Goal: Task Accomplishment & Management: Use online tool/utility

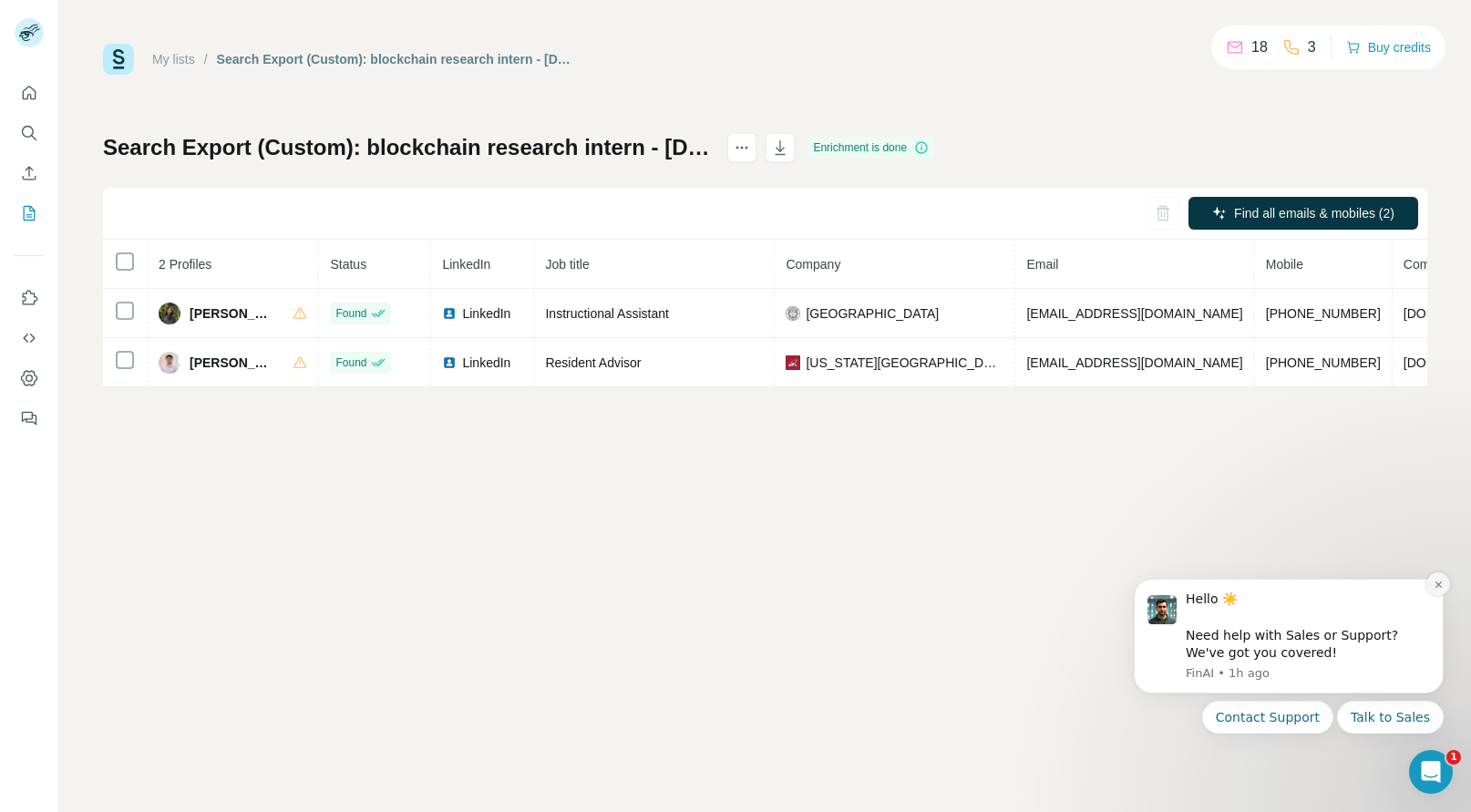
click at [1440, 586] on icon "Dismiss notification" at bounding box center [1437, 584] width 6 height 6
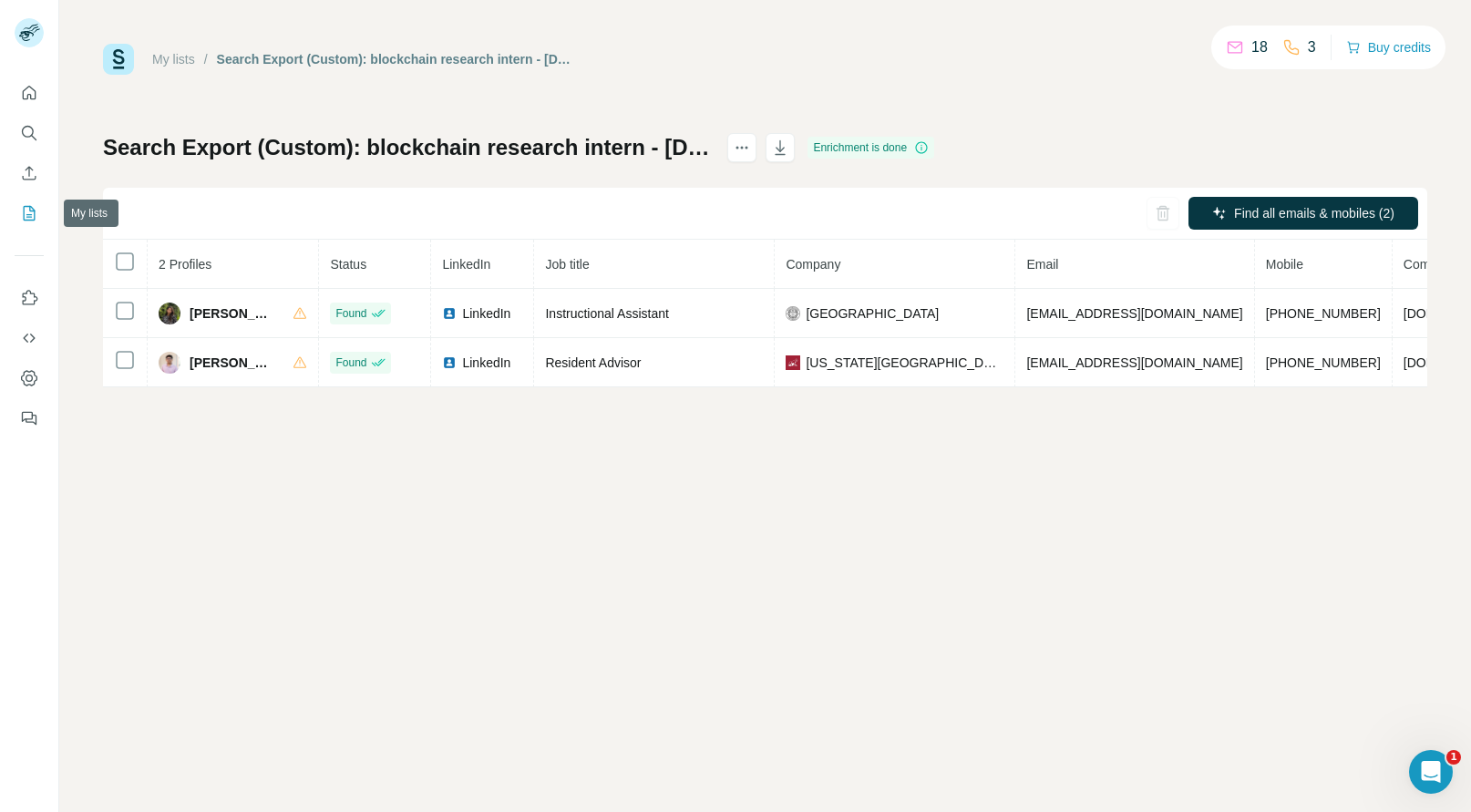
click at [24, 215] on icon "My lists" at bounding box center [29, 213] width 12 height 15
drag, startPoint x: 24, startPoint y: 215, endPoint x: 24, endPoint y: 229, distance: 14.0
click at [24, 229] on button "My lists" at bounding box center [29, 213] width 29 height 33
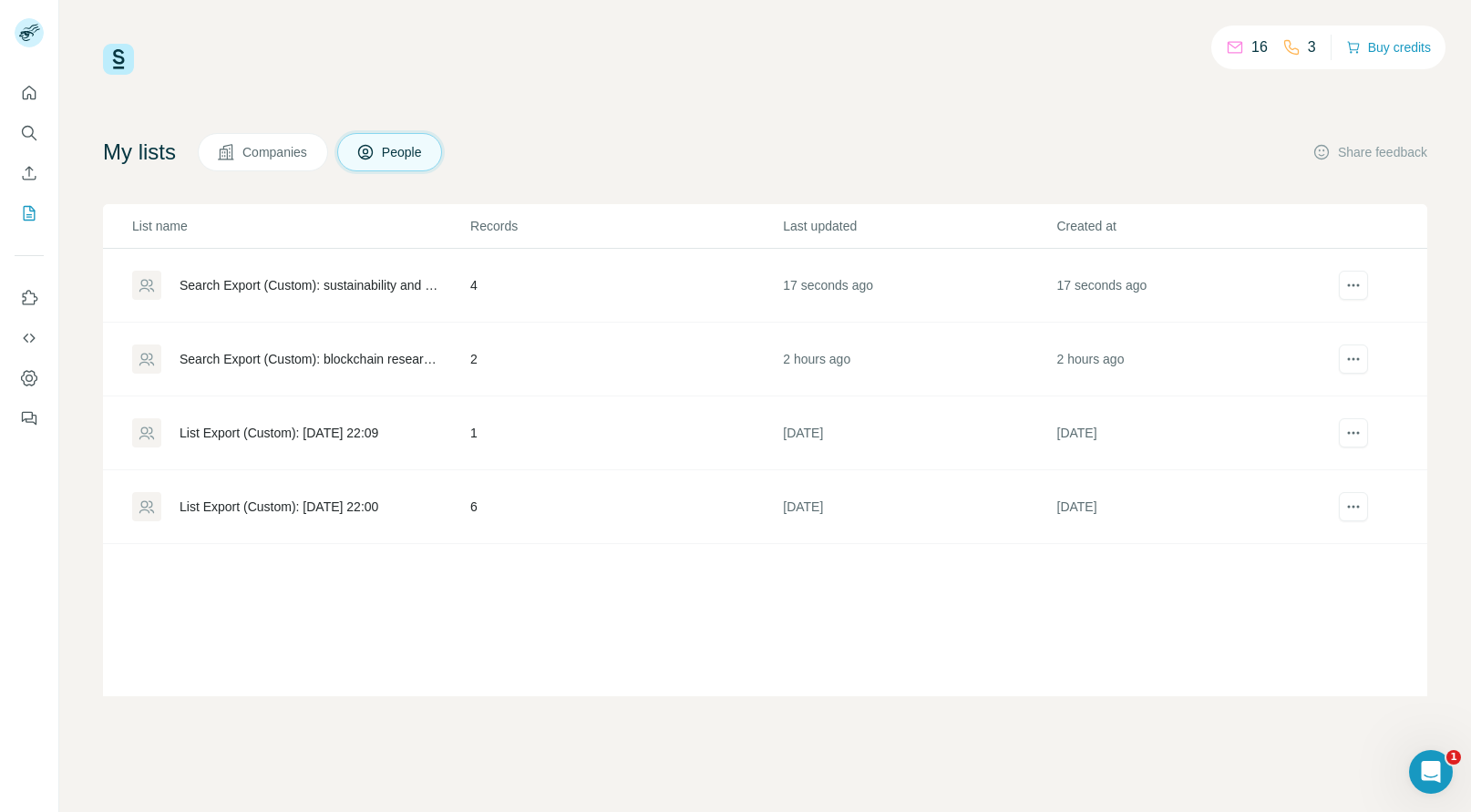
click at [770, 287] on td "4" at bounding box center [625, 286] width 313 height 74
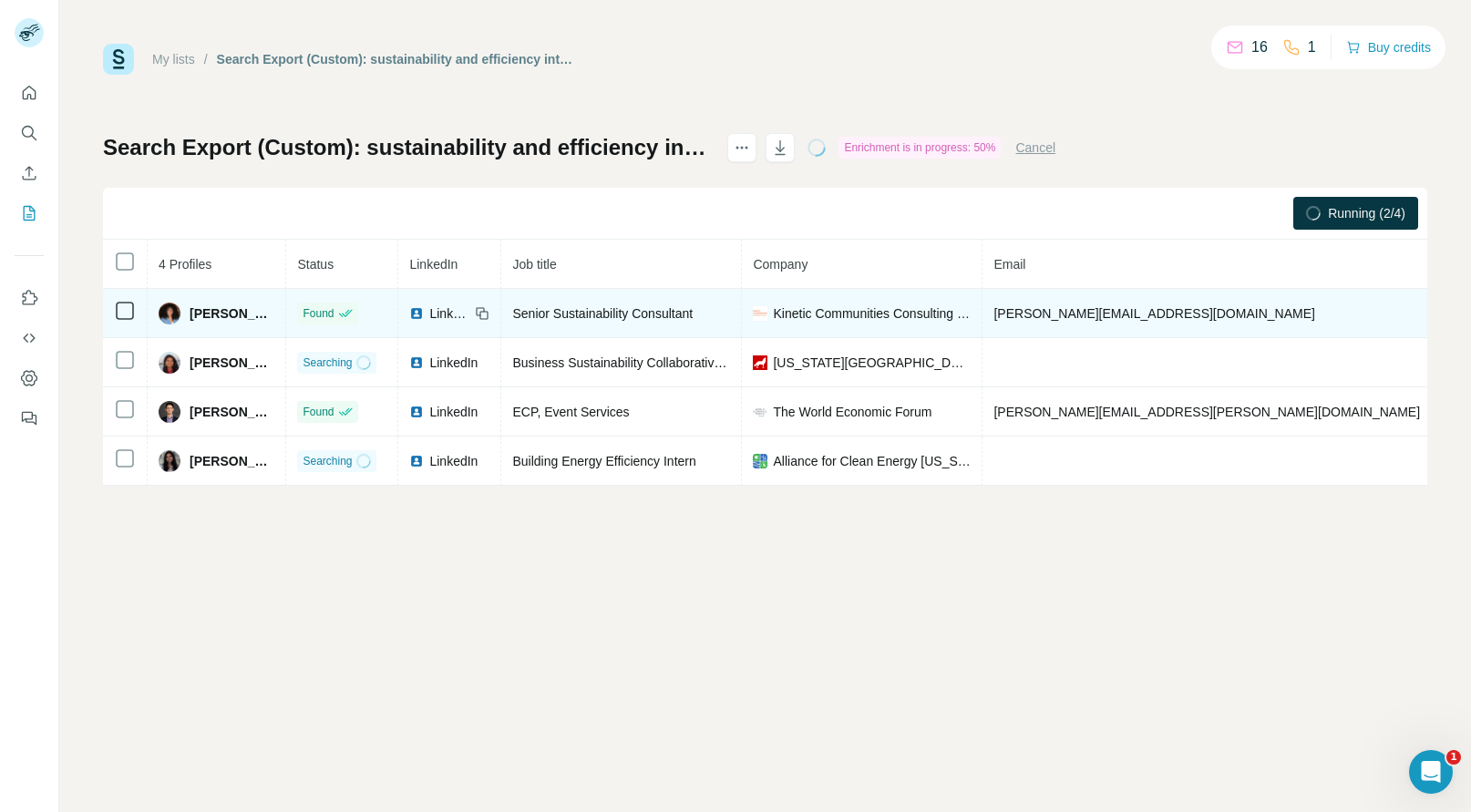
click at [1443, 310] on span "+19178890025" at bounding box center [1500, 314] width 115 height 15
copy span "+19178890025"
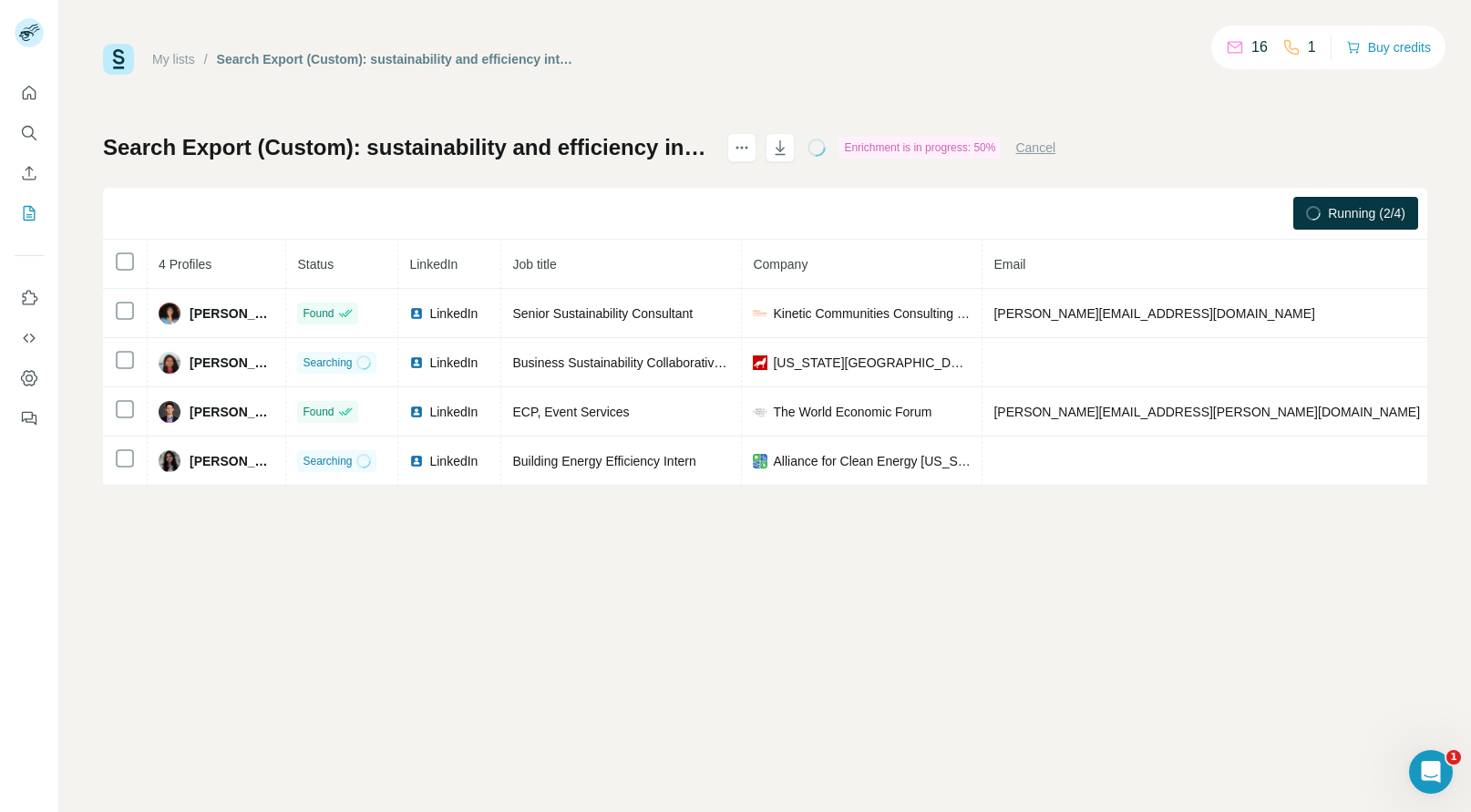
click at [982, 566] on div "My lists / Search Export (Custom): sustainability and efficiency intern - 09/10…" at bounding box center [765, 406] width 1412 height 812
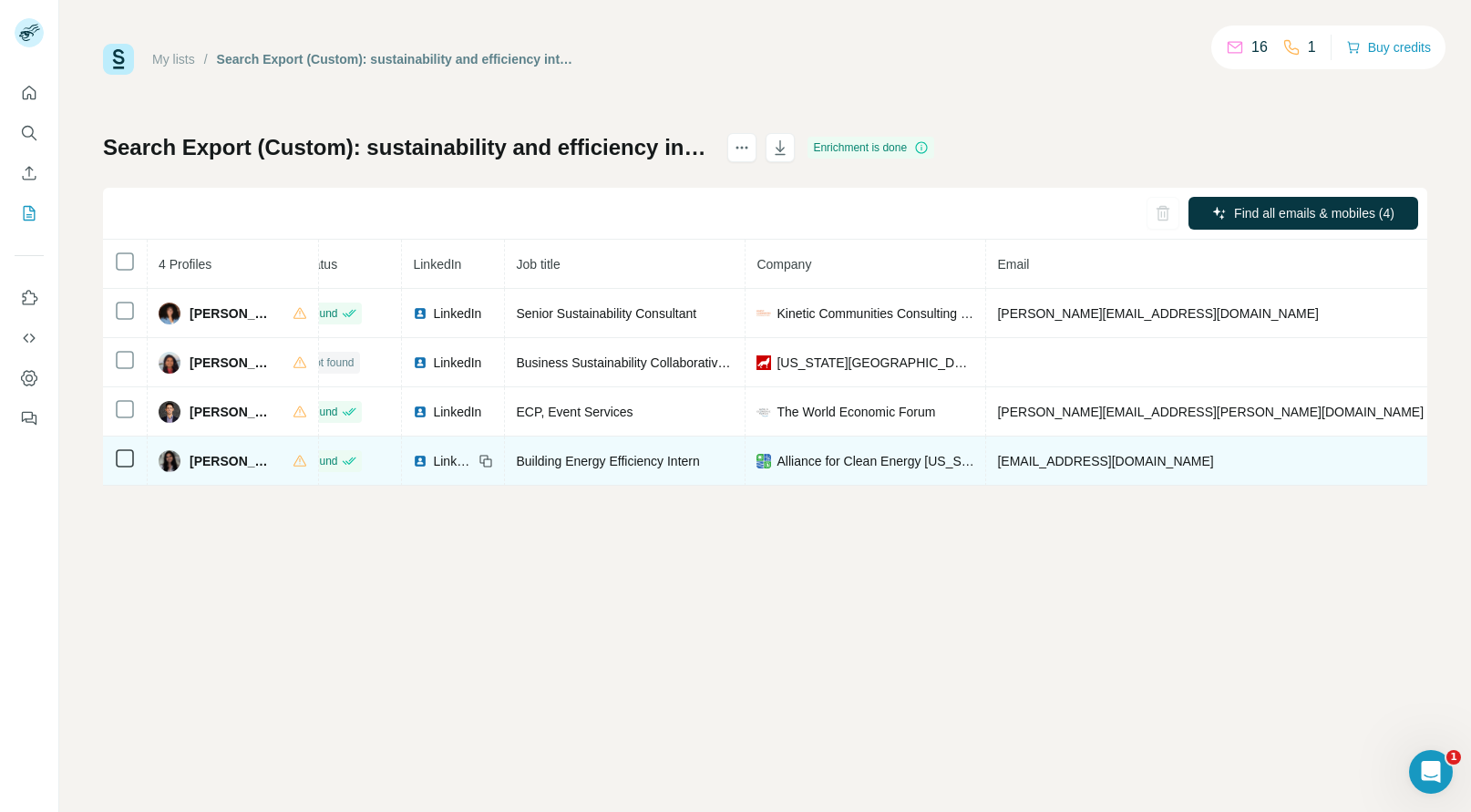
scroll to position [0, 128]
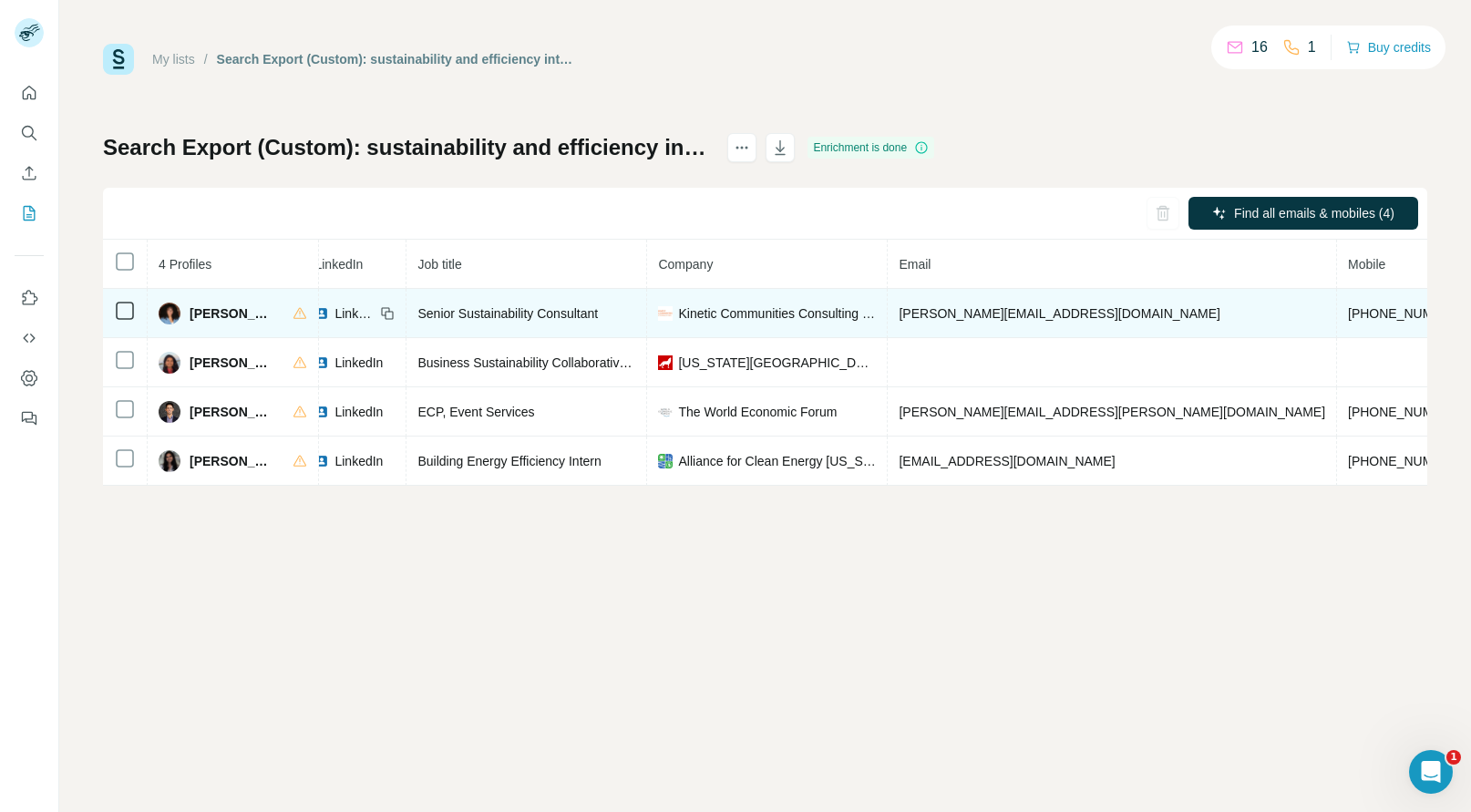
click at [1348, 313] on span "+19178890025" at bounding box center [1405, 314] width 115 height 15
copy span "+19178890025"
click at [215, 318] on span "Claudette Pichardo" at bounding box center [232, 314] width 85 height 18
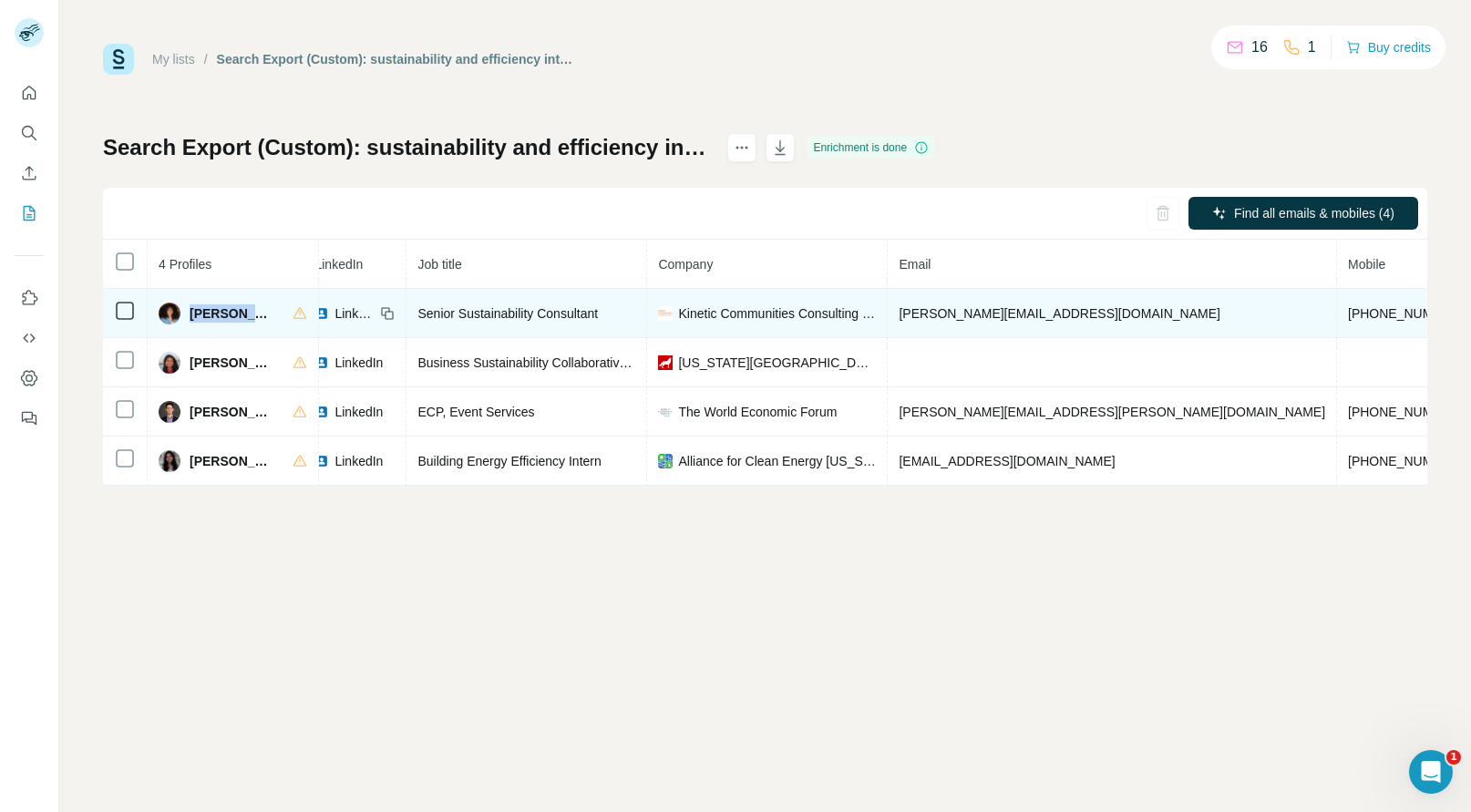
click at [215, 318] on span "Claudette Pichardo" at bounding box center [232, 314] width 85 height 18
copy span "Claudette"
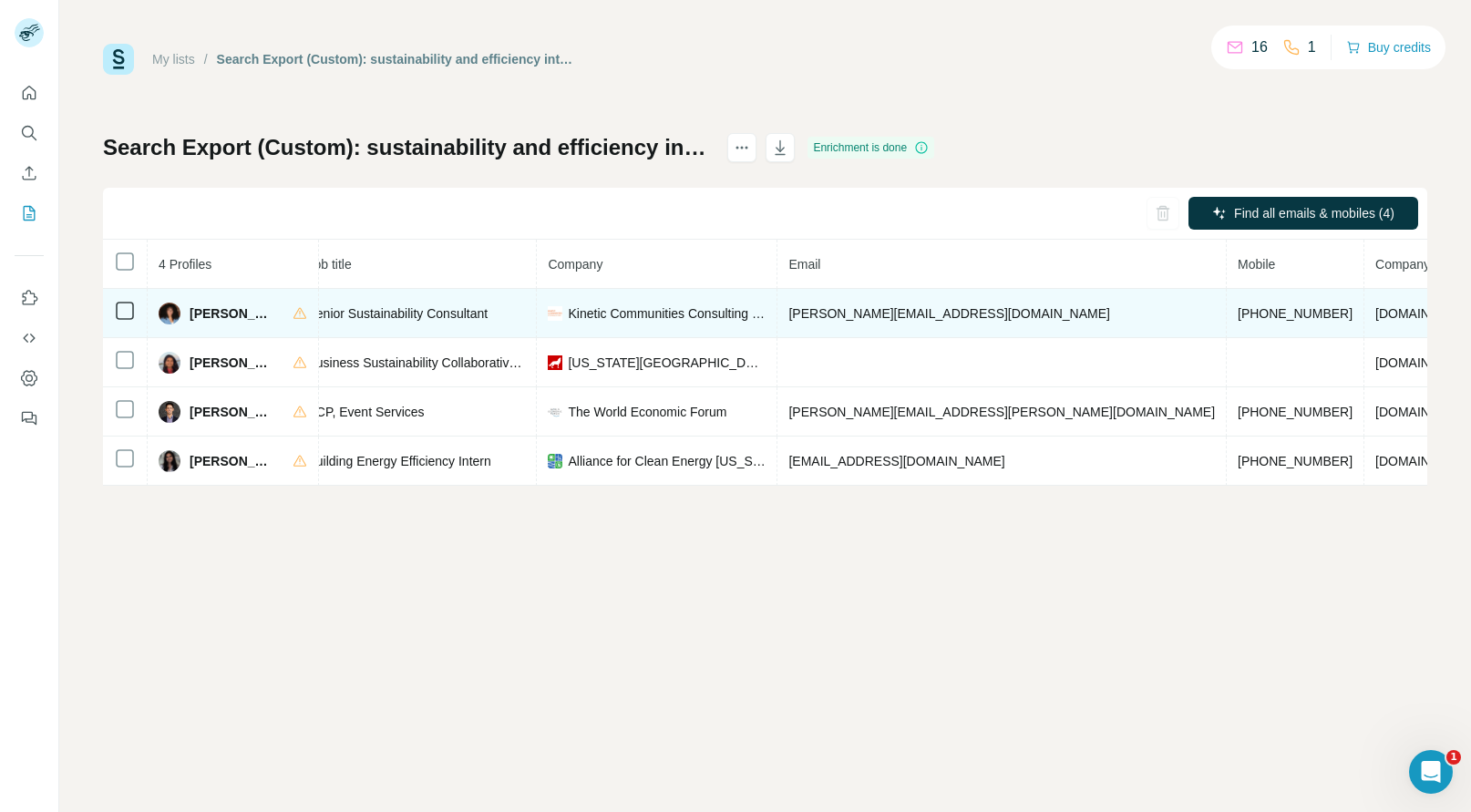
click at [662, 318] on span "Kinetic Communities Consulting KC3" at bounding box center [666, 314] width 198 height 18
copy span "Kinetic Communities Consulting KC3"
click at [1375, 315] on span "kc3.nyc" at bounding box center [1426, 314] width 102 height 15
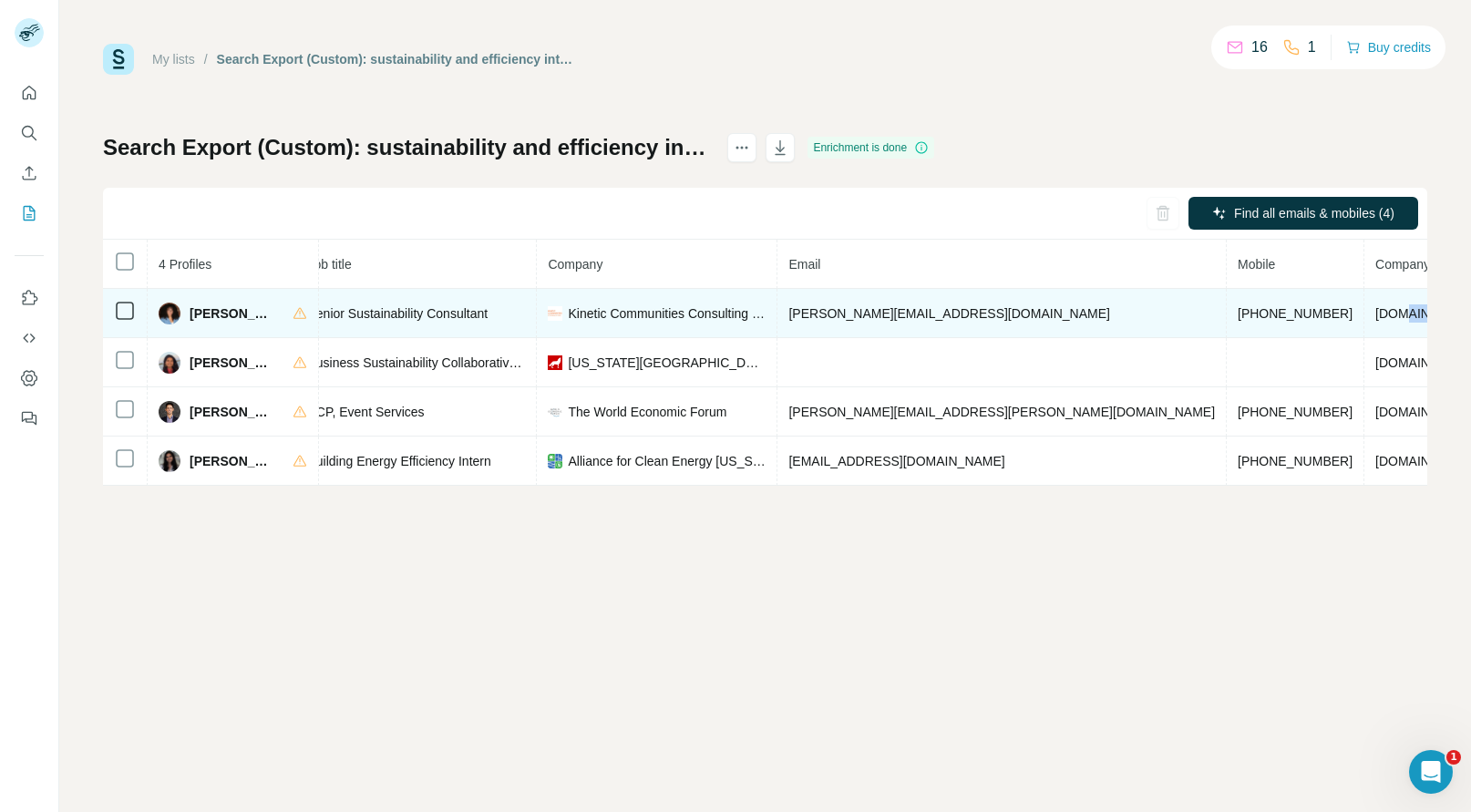
click at [1375, 315] on span "kc3.nyc" at bounding box center [1426, 314] width 102 height 15
copy span "kc3.nyc"
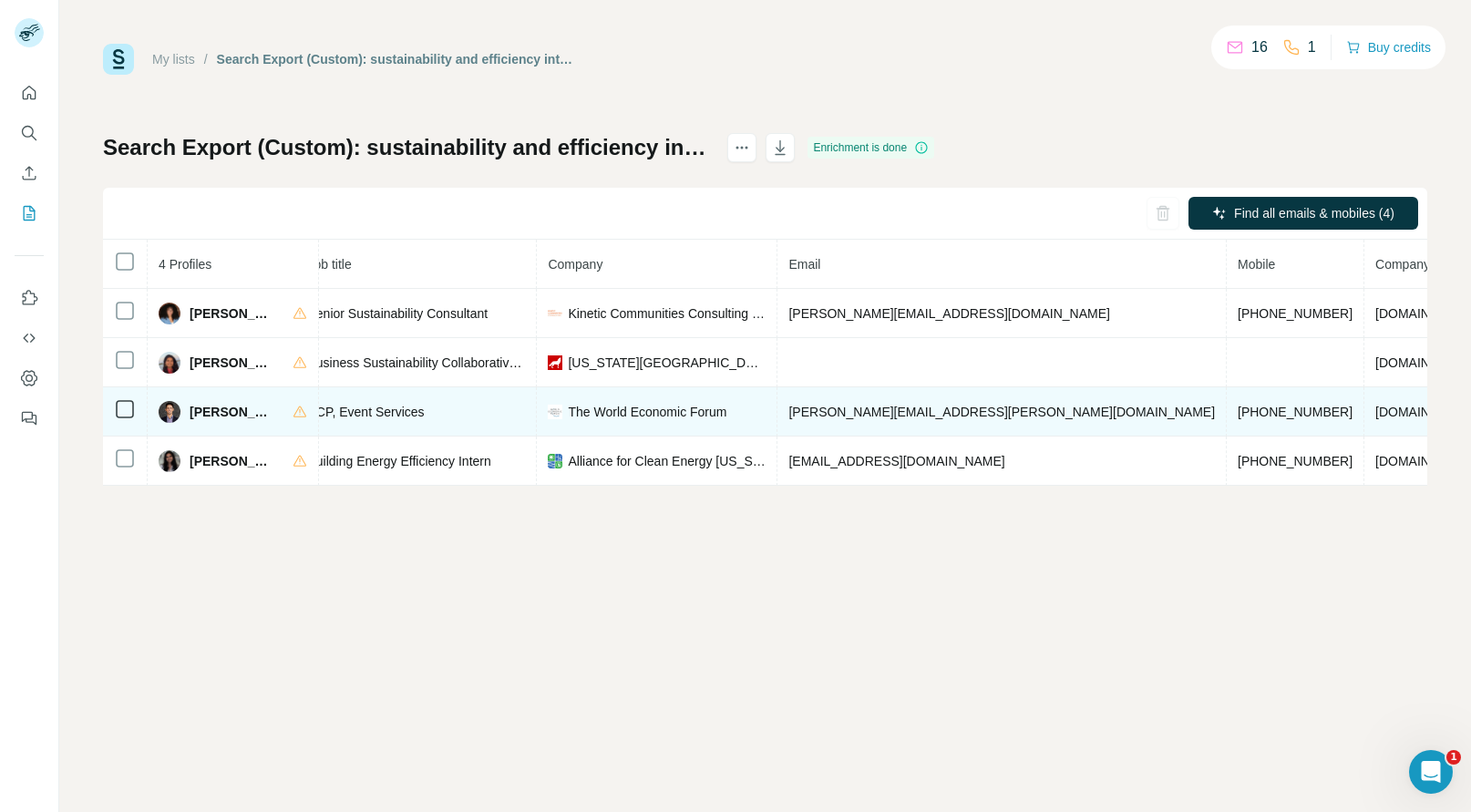
click at [1237, 405] on span "+14798994790" at bounding box center [1295, 411] width 115 height 15
copy span "+14798994790"
click at [209, 409] on span "Nicholas Martins" at bounding box center [232, 411] width 85 height 18
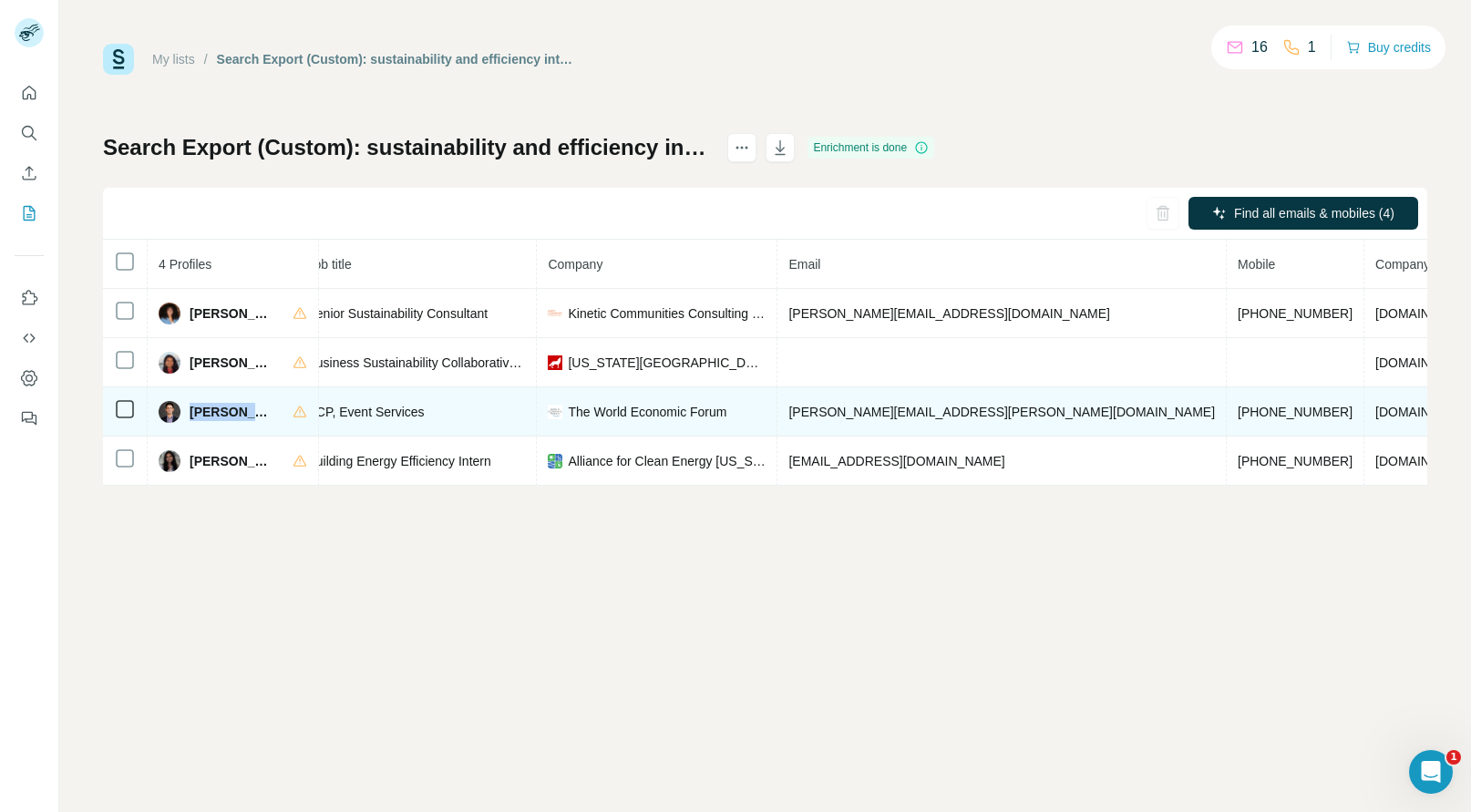
click at [209, 409] on span "Nicholas Martins" at bounding box center [232, 411] width 85 height 18
copy span "Nicholas"
click at [638, 413] on span "The World Economic Forum" at bounding box center [647, 411] width 159 height 18
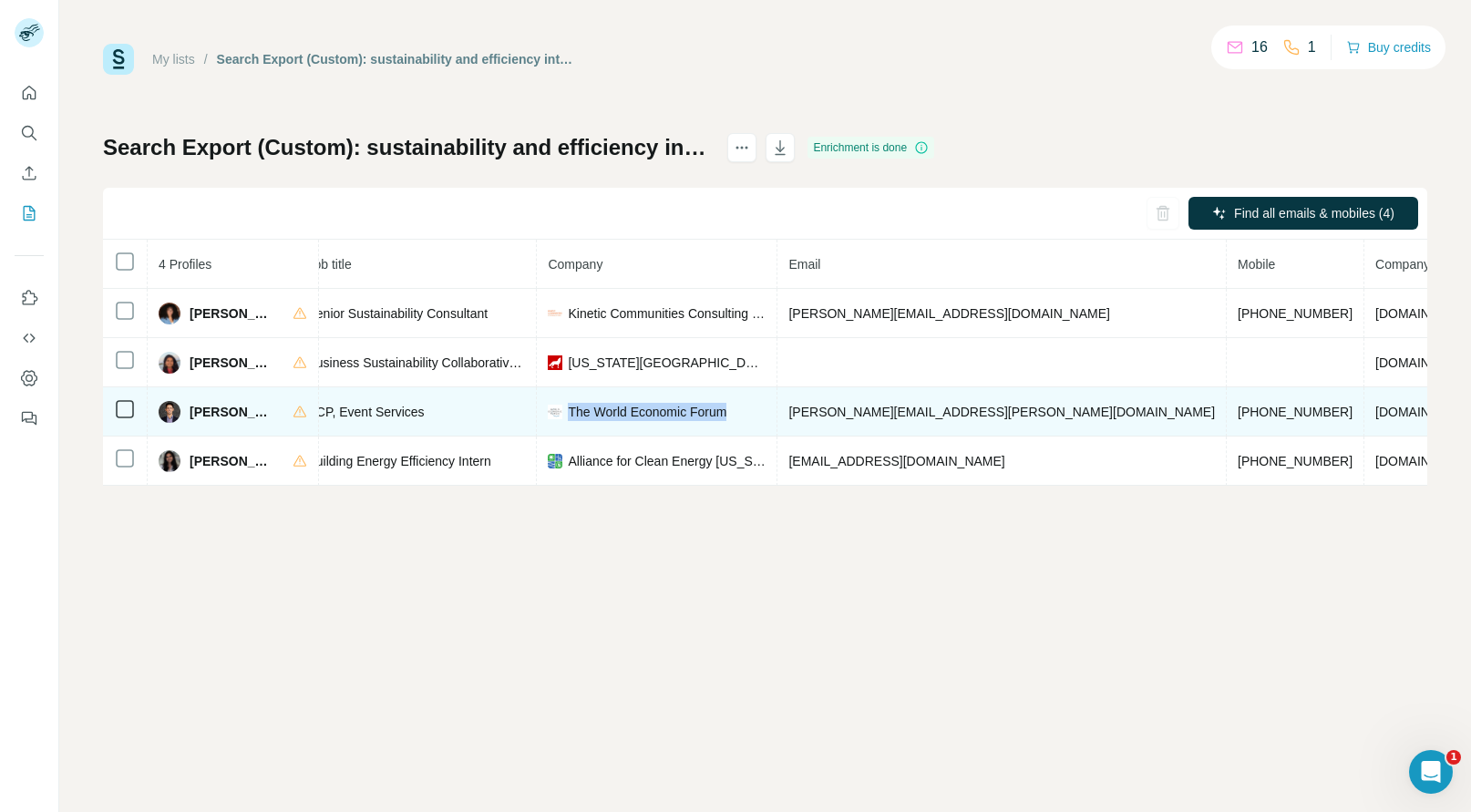
copy span "The World Economic Forum"
click at [1375, 404] on span "weforum.org" at bounding box center [1426, 411] width 102 height 15
copy span "weforum.org"
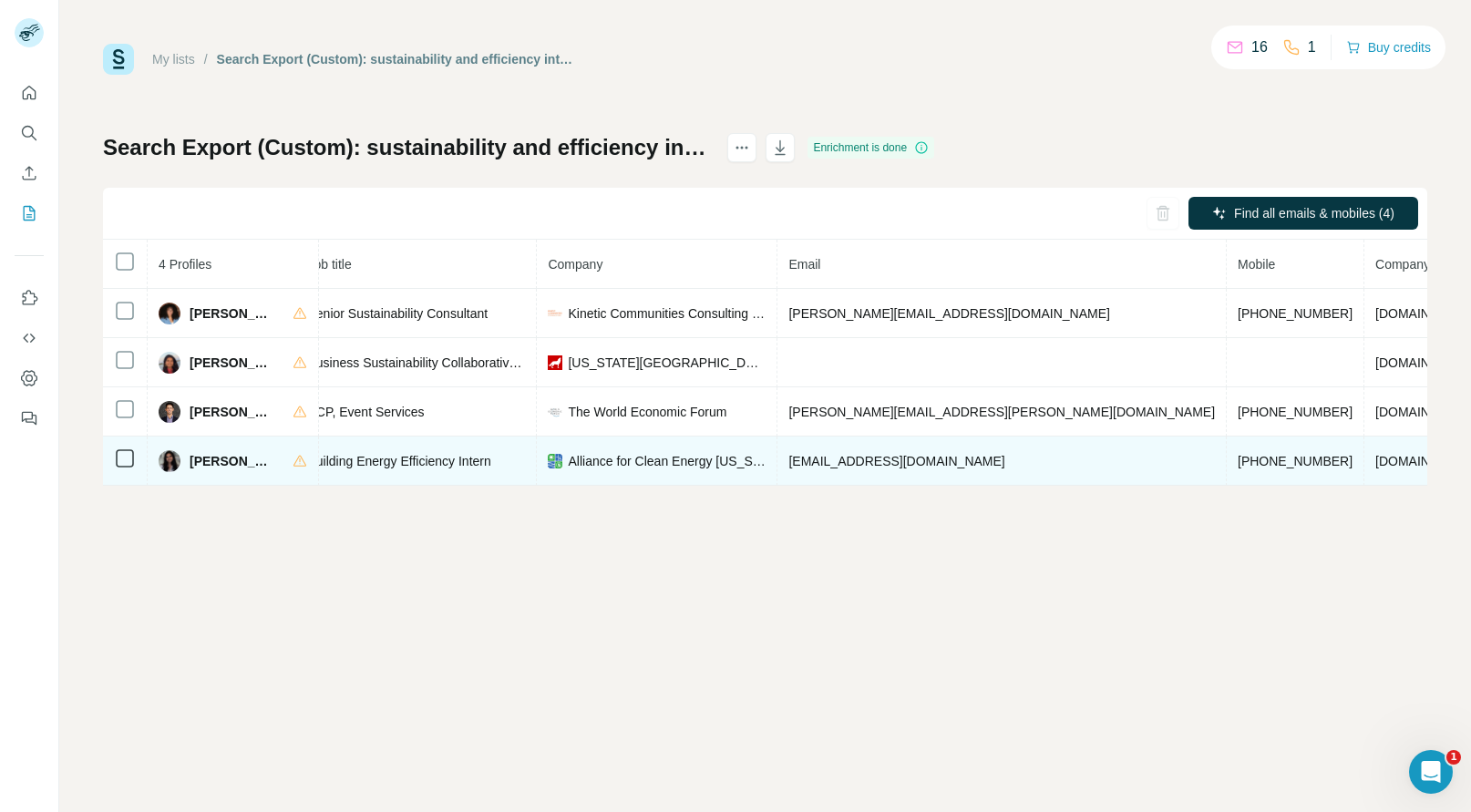
click at [1237, 459] on span "+17548020635" at bounding box center [1295, 461] width 115 height 15
copy span "+17548020635"
click at [214, 460] on span "Shriya Nanugonda" at bounding box center [232, 461] width 85 height 18
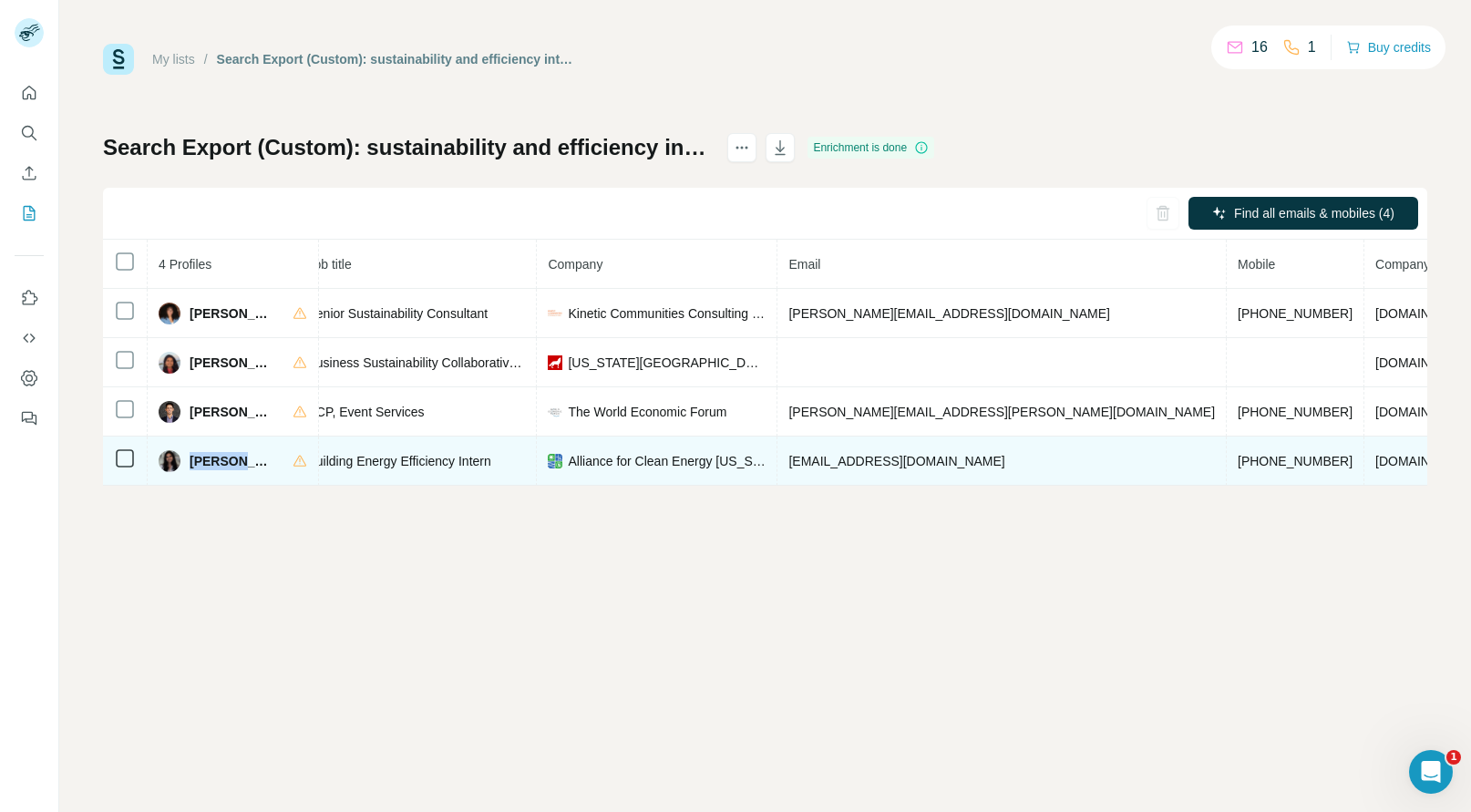
click at [214, 460] on span "Shriya Nanugonda" at bounding box center [232, 461] width 85 height 18
click at [662, 459] on span "Alliance for Clean Energy New York" at bounding box center [666, 461] width 198 height 18
click at [1375, 464] on span "aceny.org" at bounding box center [1426, 461] width 102 height 15
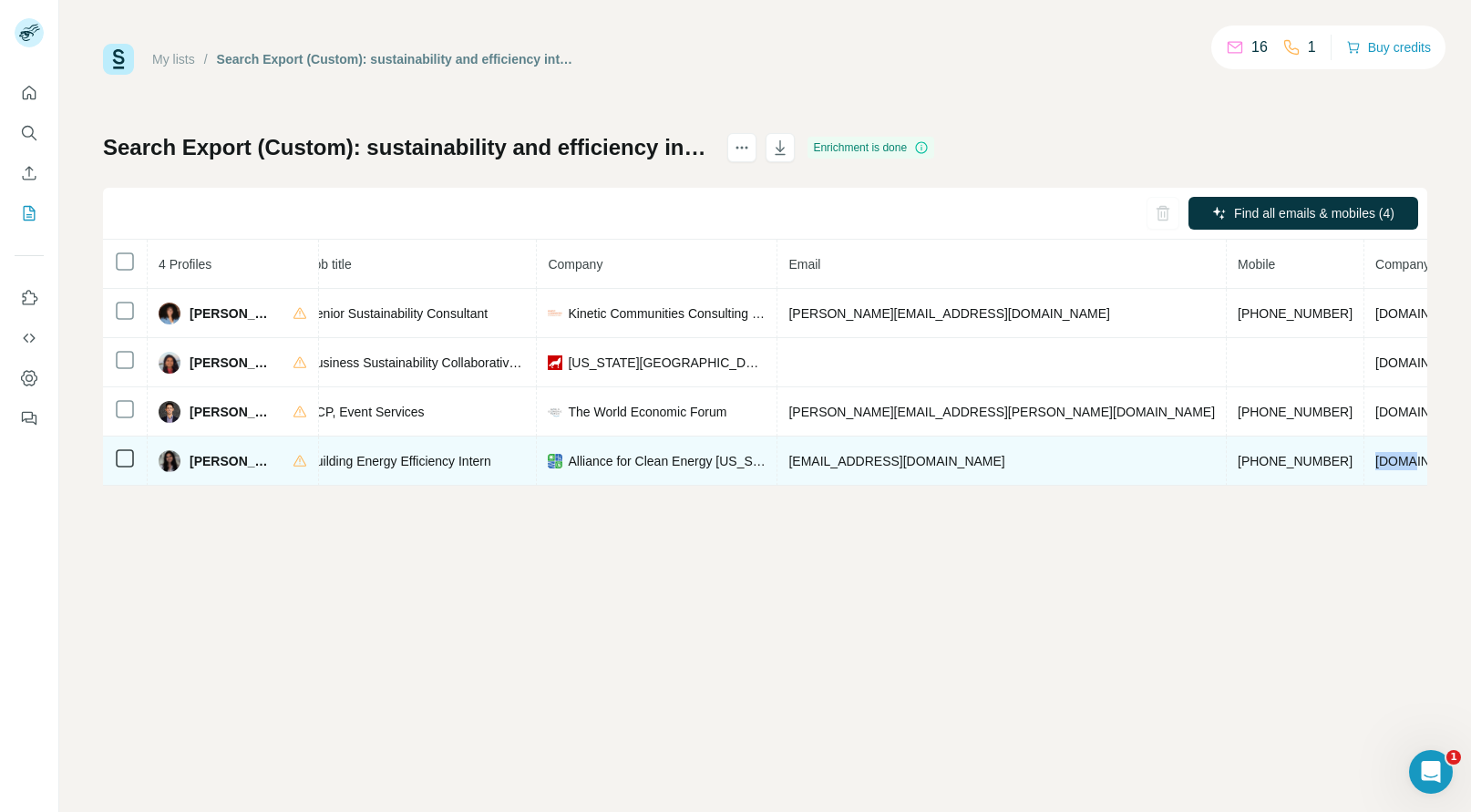
click at [1375, 464] on span "aceny.org" at bounding box center [1426, 461] width 102 height 15
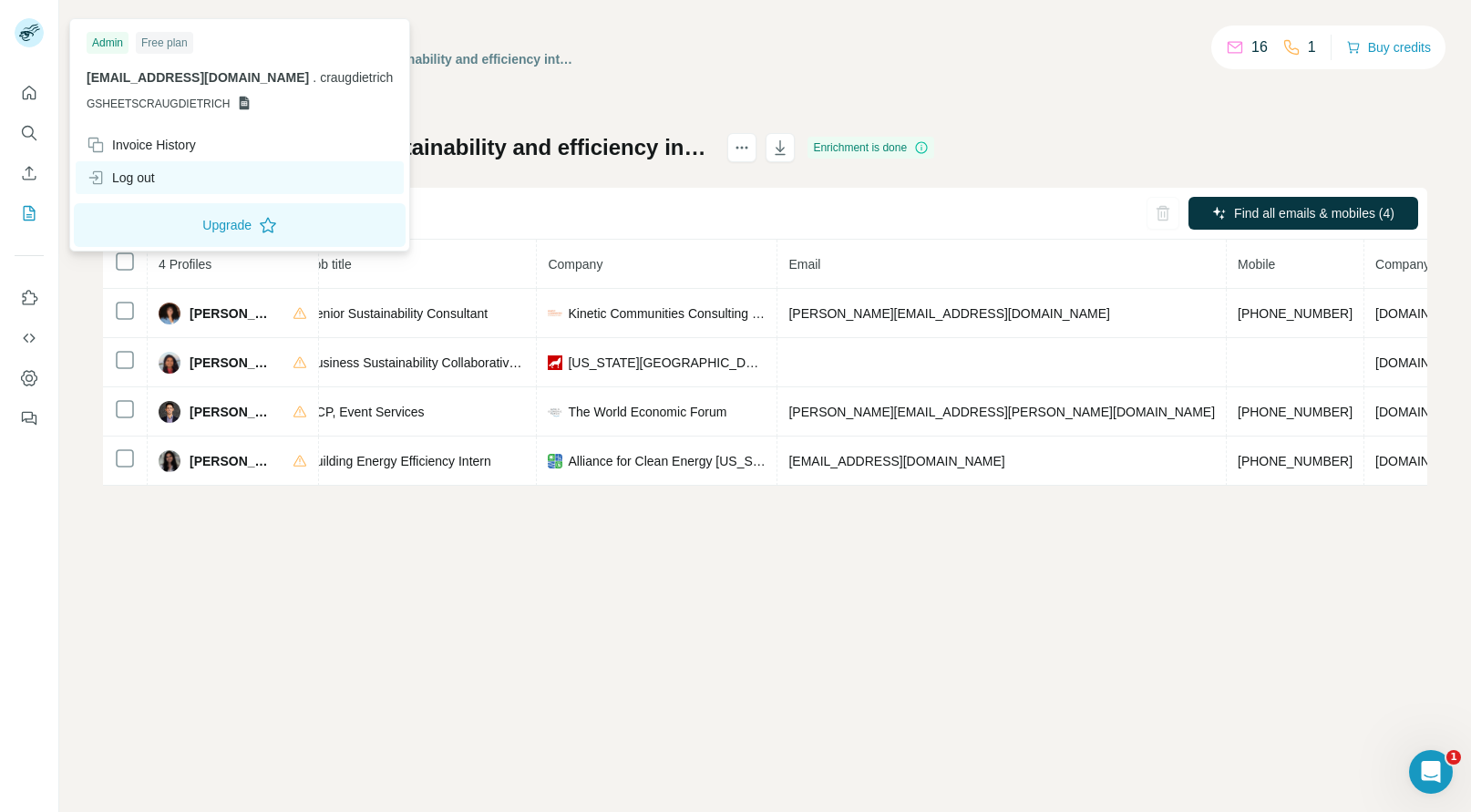
click at [101, 176] on icon at bounding box center [98, 178] width 9 height 14
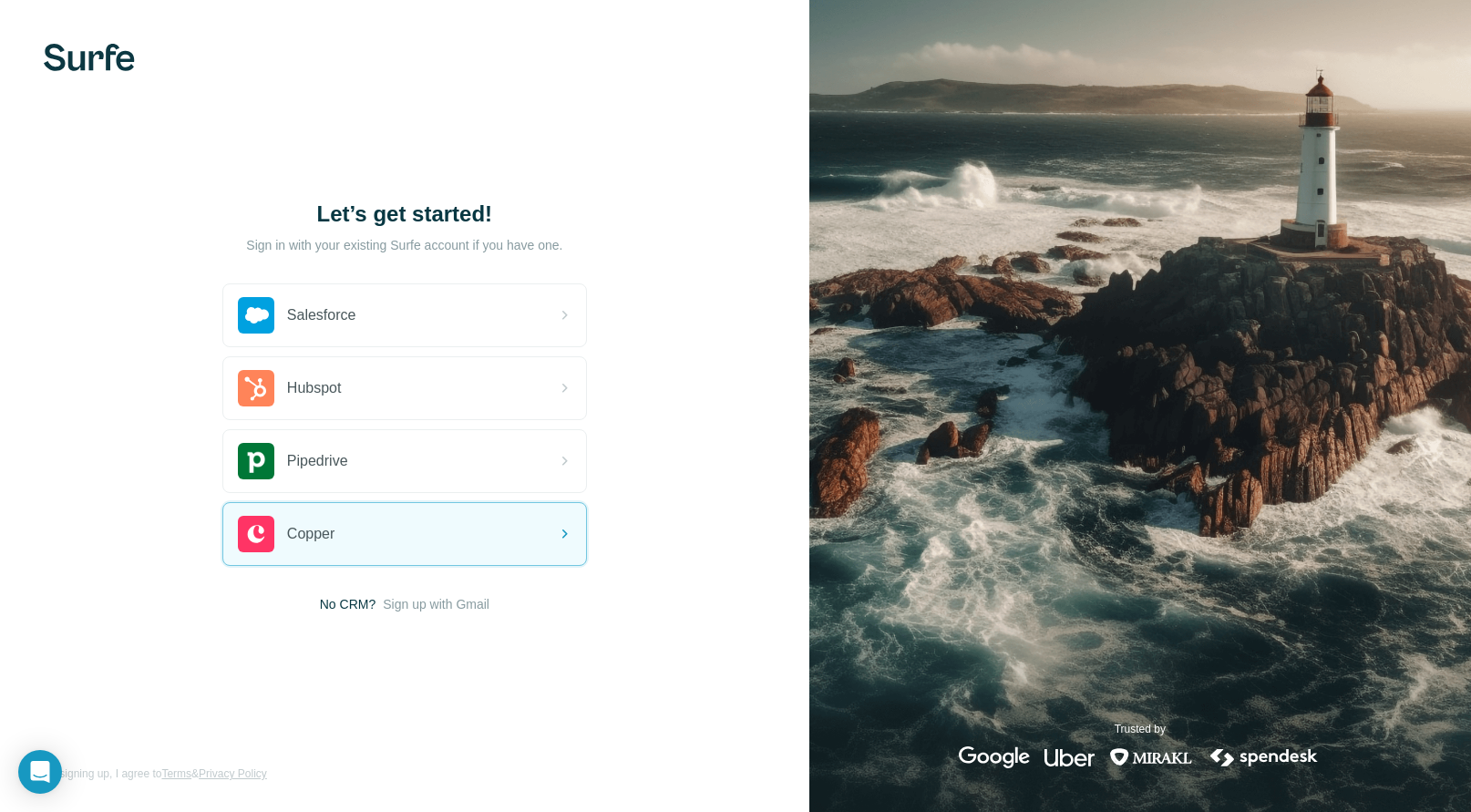
click at [410, 605] on span "Sign up with Gmail" at bounding box center [435, 604] width 107 height 18
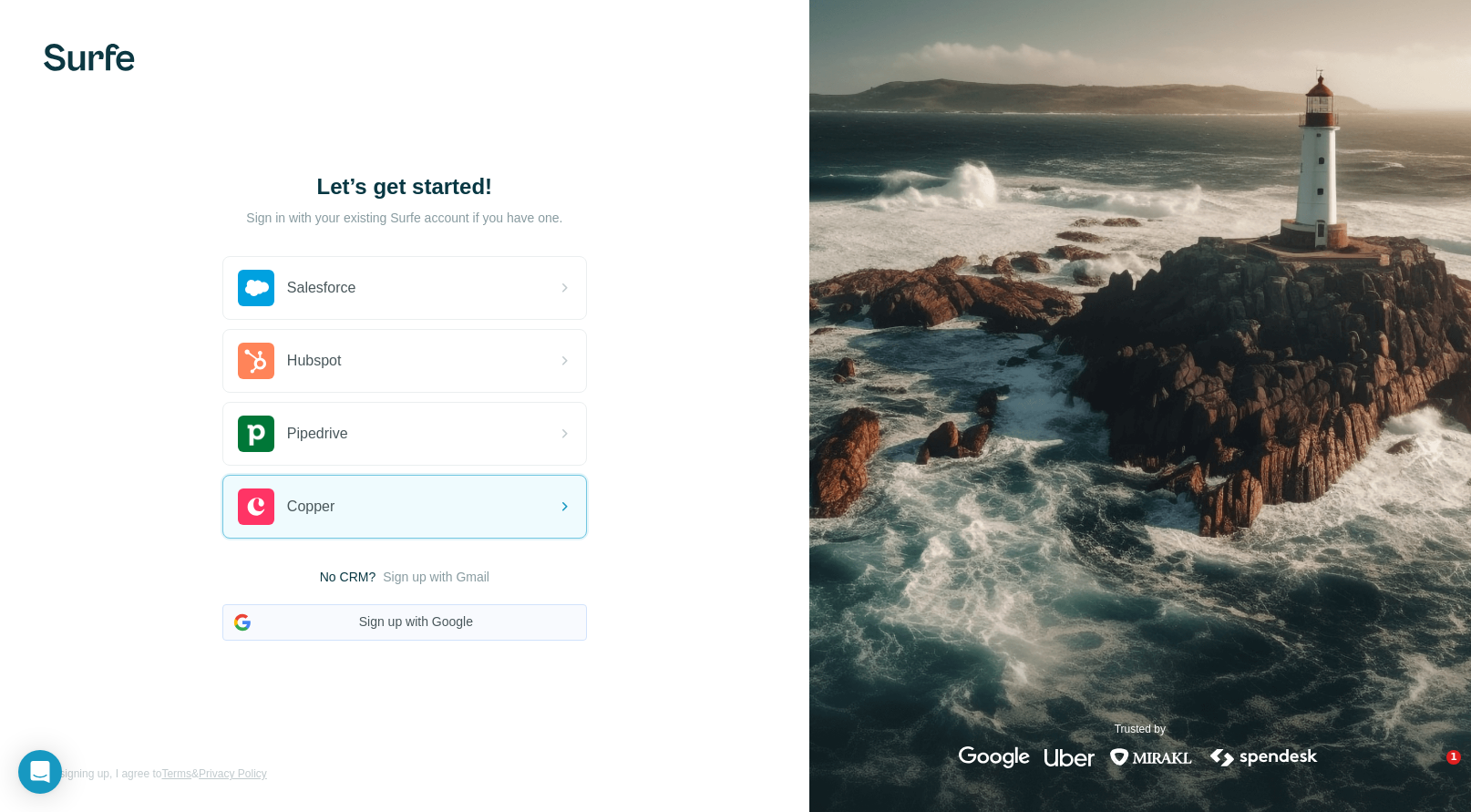
click at [360, 622] on button "Sign up with Google" at bounding box center [405, 622] width 365 height 36
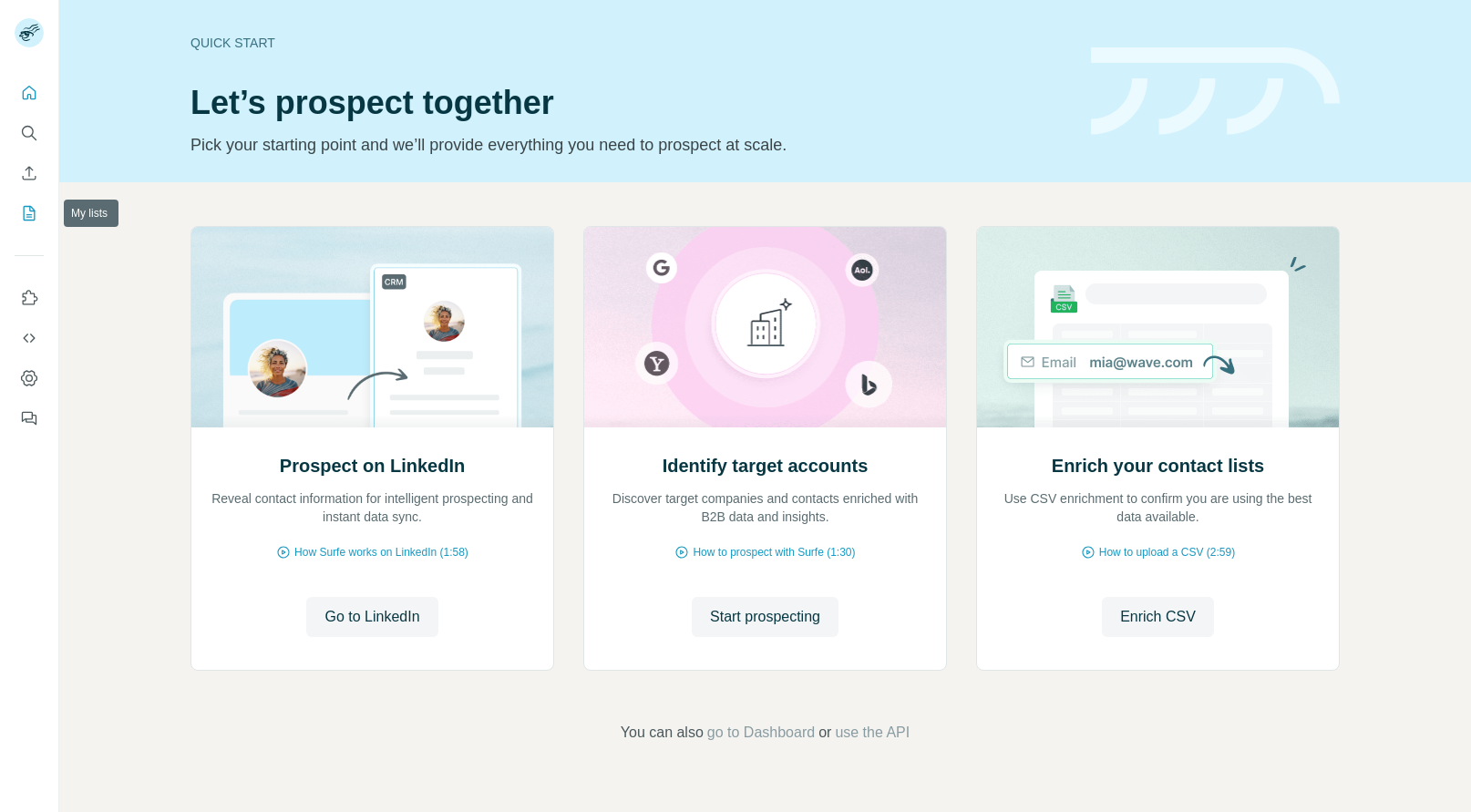
click at [30, 210] on icon "My lists" at bounding box center [31, 212] width 9 height 12
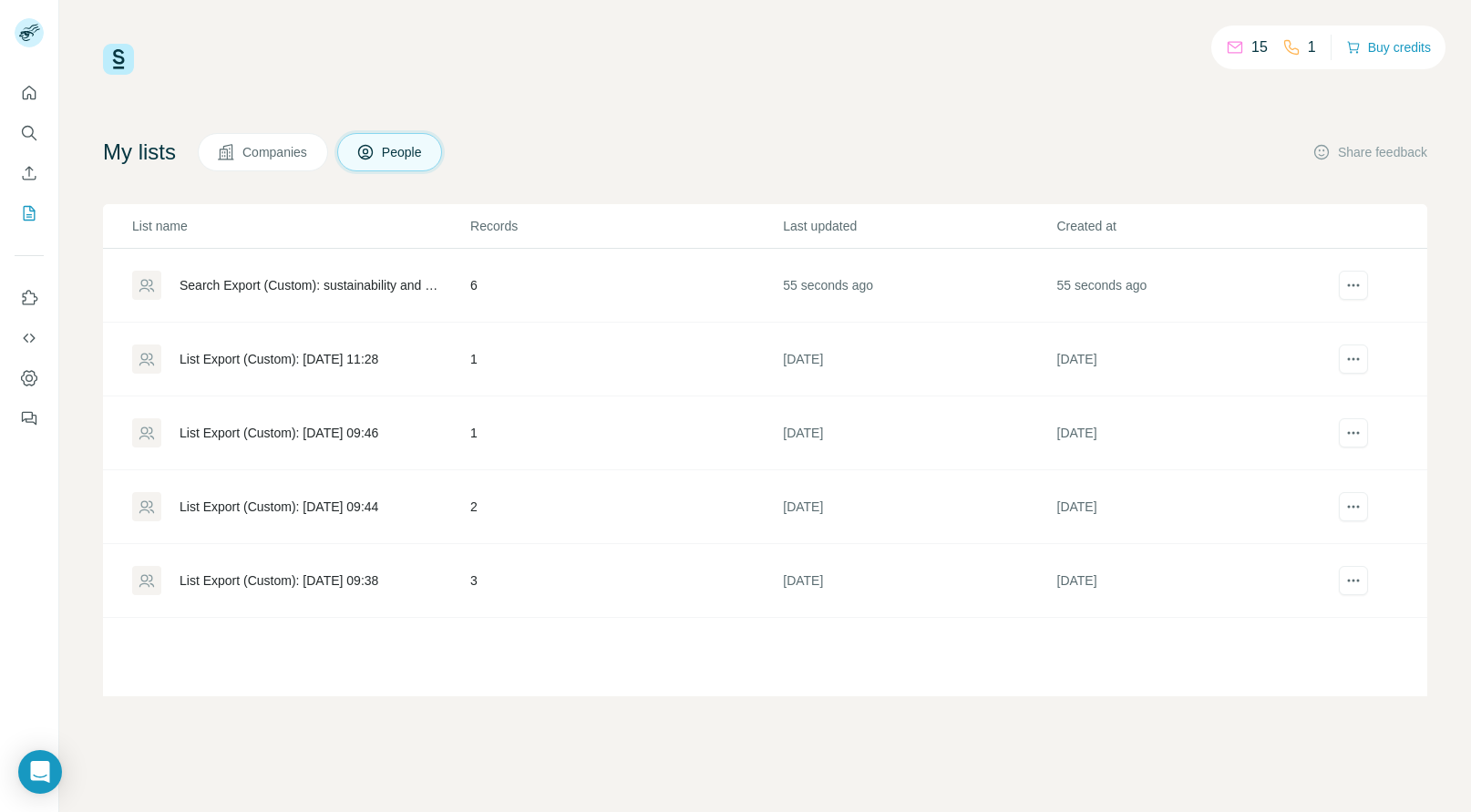
click at [839, 286] on td "55 seconds ago" at bounding box center [919, 286] width 274 height 74
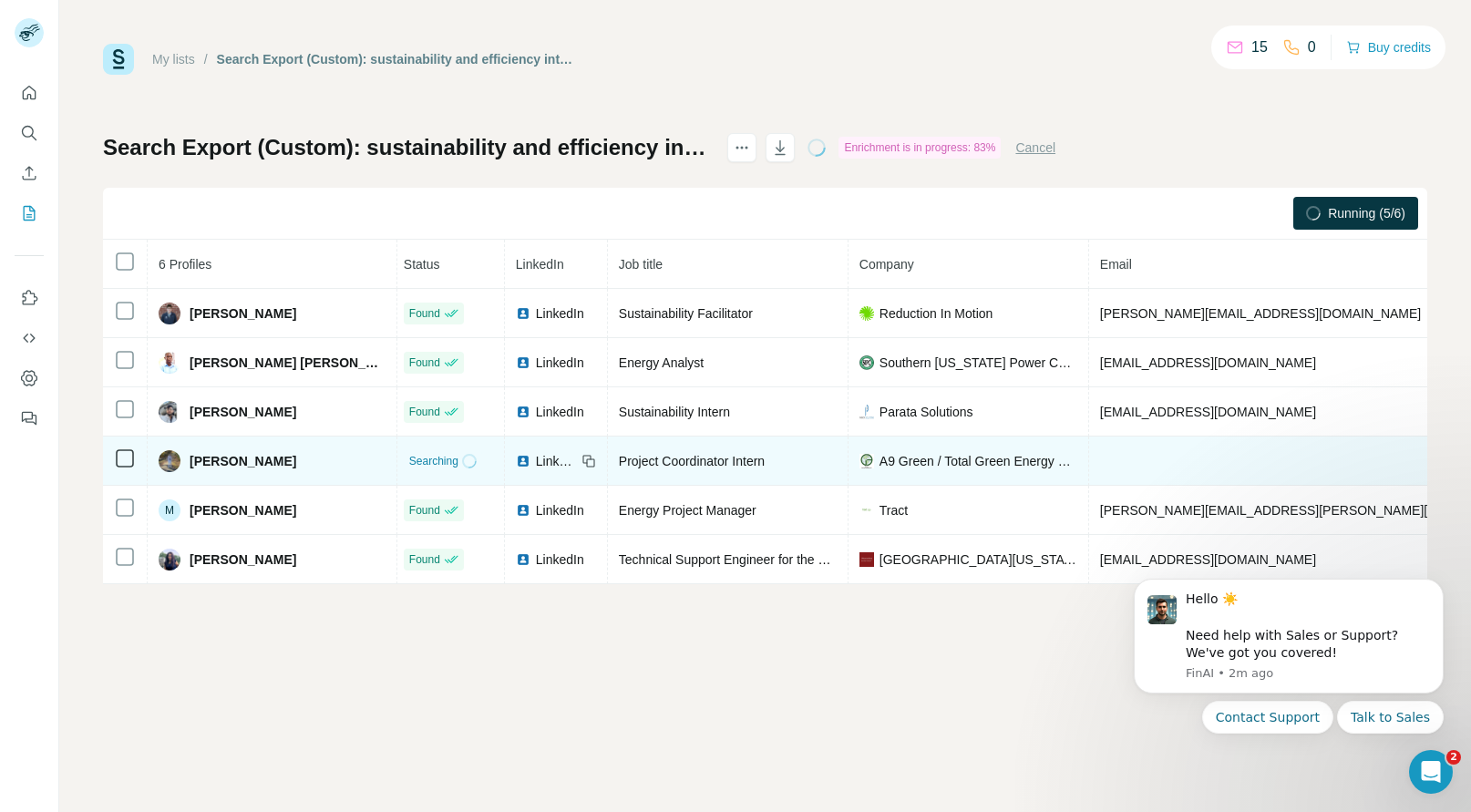
scroll to position [0, 5]
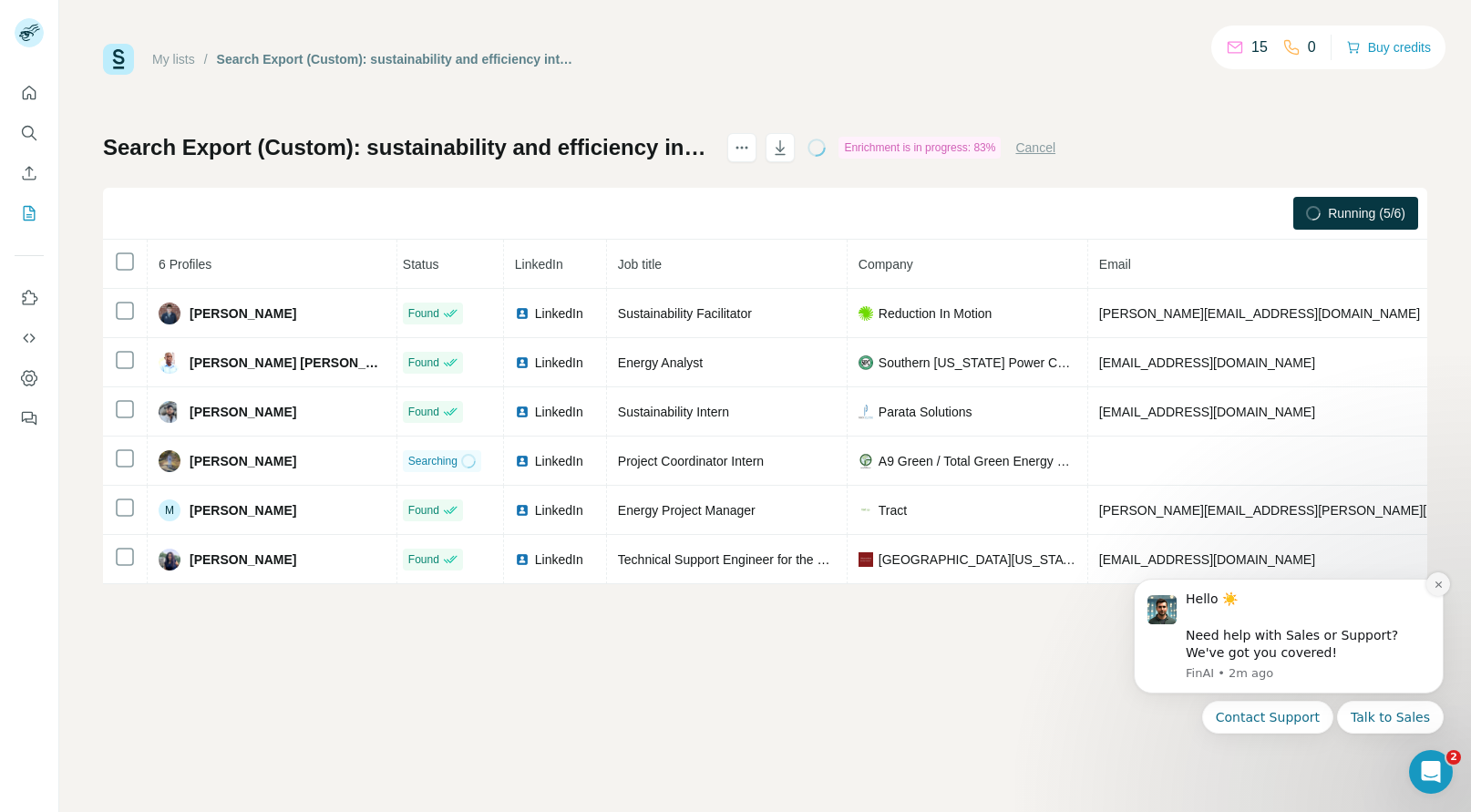
click at [1440, 581] on icon "Dismiss notification" at bounding box center [1438, 584] width 10 height 10
click at [1440, 581] on icon "Dismiss notification" at bounding box center [1438, 584] width 8 height 8
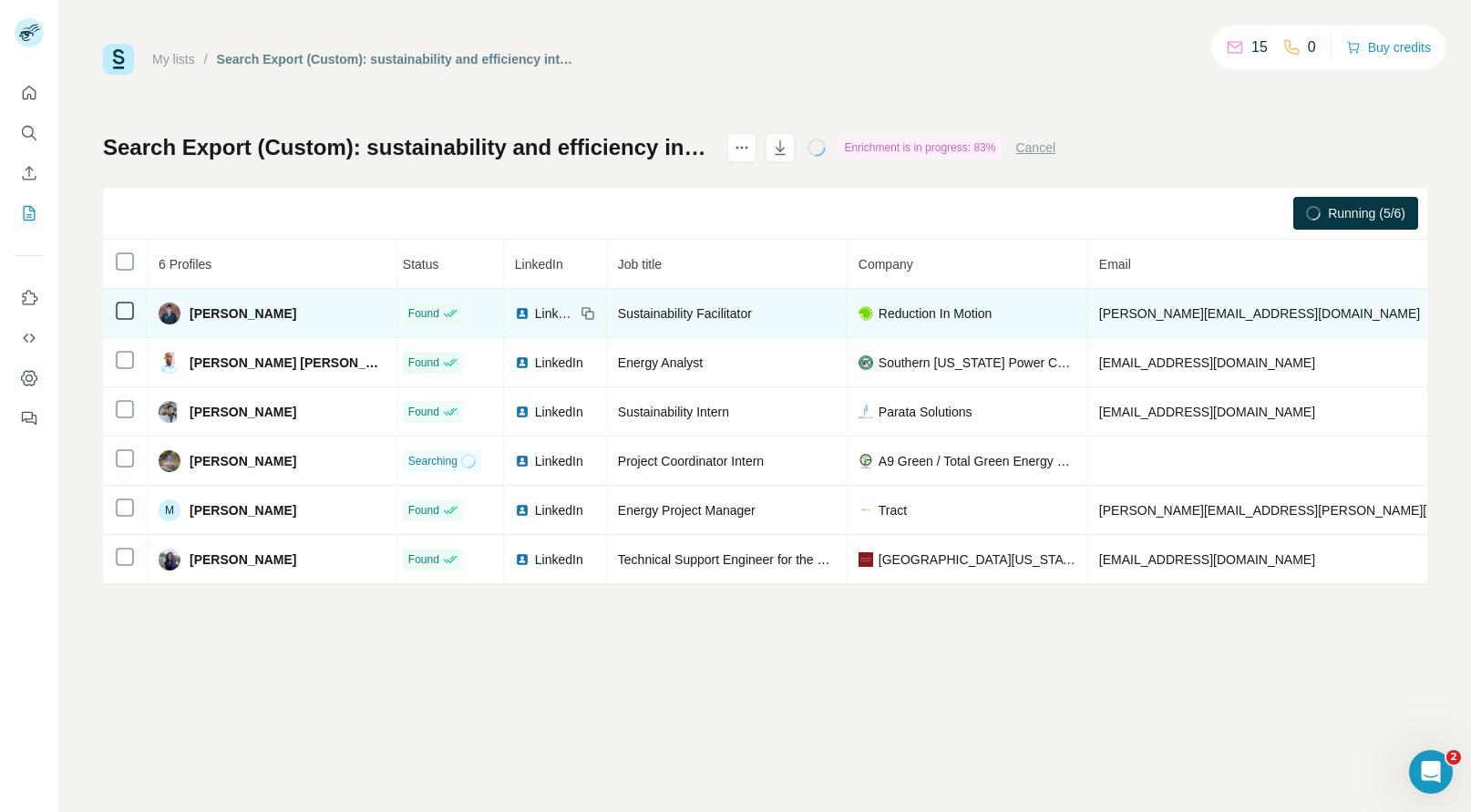
copy span "+17654382514"
